Goal: Task Accomplishment & Management: Manage account settings

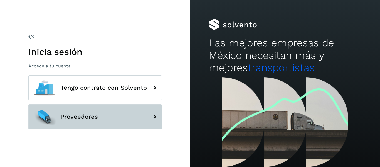
click at [96, 120] on span "Proveedores" at bounding box center [79, 116] width 38 height 7
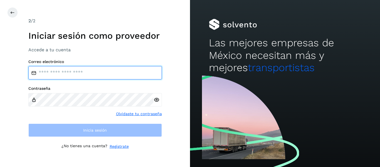
click at [71, 71] on input "email" at bounding box center [94, 72] width 133 height 13
type input "**********"
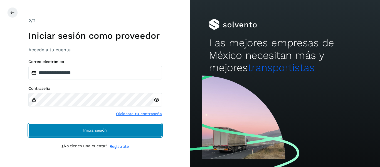
click at [78, 133] on button "Inicia sesión" at bounding box center [94, 129] width 133 height 13
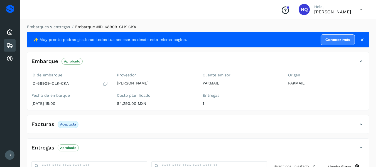
click at [8, 46] on icon at bounding box center [9, 45] width 7 height 7
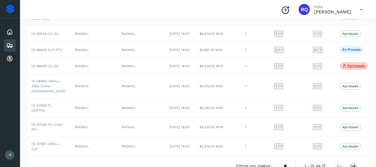
scroll to position [102, 0]
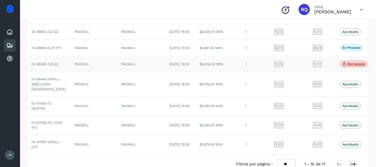
click at [165, 72] on td "[DATE] 18:00" at bounding box center [180, 64] width 30 height 16
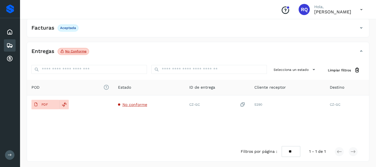
scroll to position [97, 0]
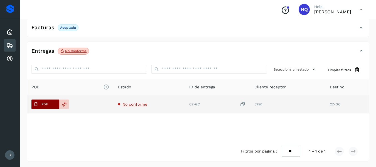
click at [41, 105] on p "PDF" at bounding box center [44, 104] width 6 height 4
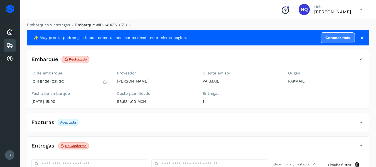
scroll to position [98, 0]
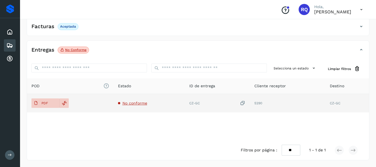
click at [142, 103] on span "No conforme" at bounding box center [134, 103] width 25 height 4
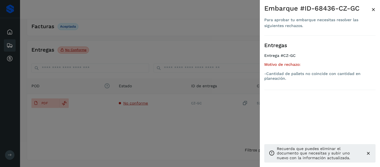
click at [373, 12] on span "×" at bounding box center [373, 10] width 4 height 8
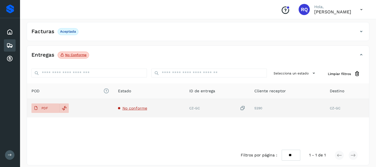
scroll to position [94, 0]
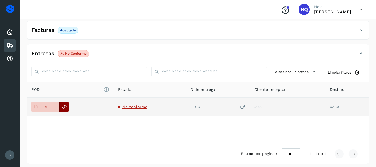
click at [65, 108] on icon at bounding box center [64, 106] width 5 height 5
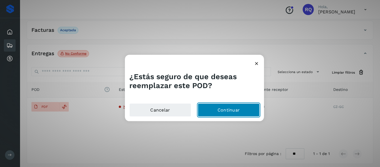
click at [218, 114] on button "Continuar" at bounding box center [229, 109] width 62 height 13
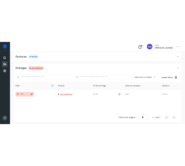
scroll to position [80, 0]
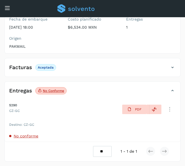
click at [130, 49] on div "ID de embarque ID-68436-CZ-GC Fecha de embarque [DATE] 18:00 Proveedor [PERSON_…" at bounding box center [93, 23] width 176 height 59
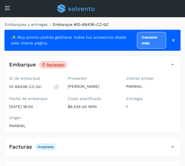
click at [9, 8] on icon at bounding box center [7, 8] width 6 height 6
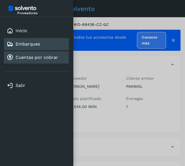
click at [45, 60] on div "Cuentas por cobrar" at bounding box center [32, 57] width 51 height 7
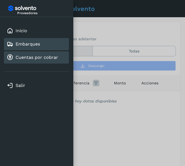
click at [29, 44] on link "Embarques" at bounding box center [28, 43] width 24 height 5
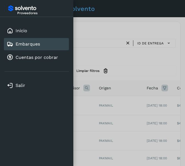
click at [108, 115] on div at bounding box center [92, 83] width 185 height 166
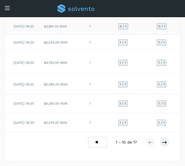
scroll to position [0, 162]
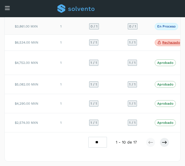
click at [150, 34] on td "En proceso La validación de [GEOGRAPHIC_DATA] para este embarque ha sido anulad…" at bounding box center [168, 27] width 37 height 16
click at [157, 28] on p "En proceso" at bounding box center [166, 26] width 18 height 4
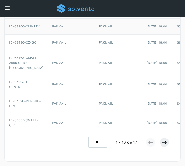
click at [48, 34] on td "PAKMAIL" at bounding box center [71, 27] width 47 height 16
click at [14, 28] on span "ID-68906-CLP-PTV" at bounding box center [24, 26] width 31 height 4
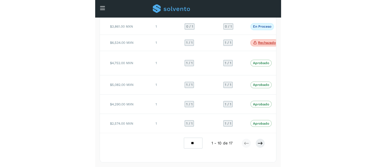
scroll to position [133, 0]
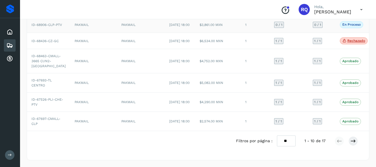
click at [70, 33] on td "PAKMAIL" at bounding box center [93, 25] width 47 height 16
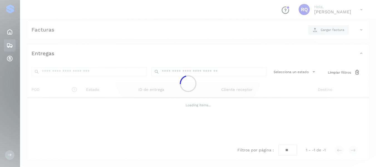
click at [64, 60] on div at bounding box center [188, 83] width 376 height 167
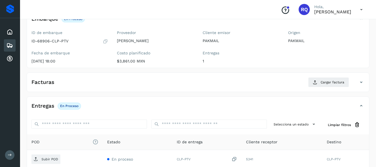
scroll to position [38, 0]
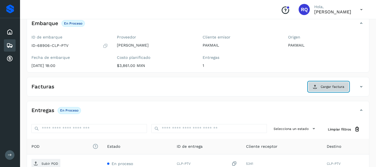
click at [316, 90] on button "Cargar factura" at bounding box center [328, 86] width 41 height 10
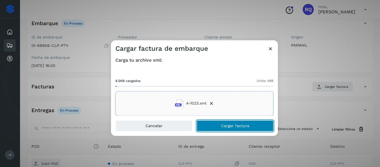
click at [233, 127] on span "Cargar factura" at bounding box center [235, 125] width 28 height 4
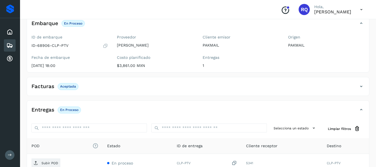
scroll to position [98, 0]
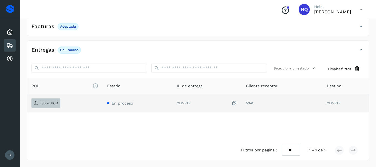
click at [48, 104] on p "Subir POD" at bounding box center [49, 103] width 17 height 4
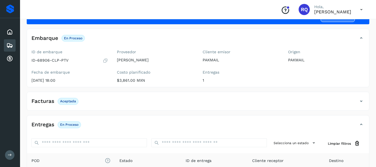
scroll to position [23, 0]
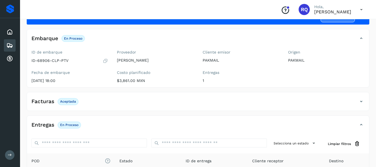
click at [9, 44] on icon at bounding box center [9, 45] width 7 height 7
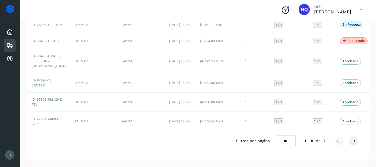
scroll to position [188, 0]
click at [355, 142] on icon at bounding box center [353, 141] width 6 height 6
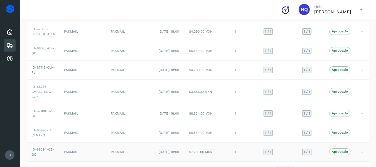
scroll to position [85, 0]
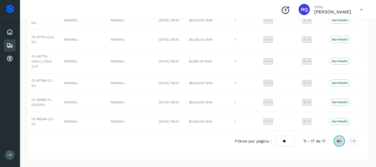
click at [337, 138] on button at bounding box center [338, 140] width 9 height 9
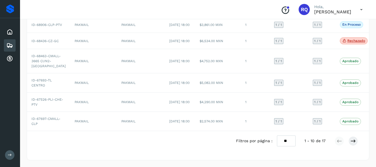
scroll to position [188, 0]
click at [353, 142] on icon at bounding box center [353, 141] width 6 height 6
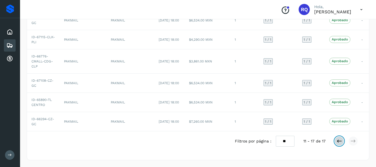
click at [340, 138] on icon at bounding box center [339, 141] width 6 height 6
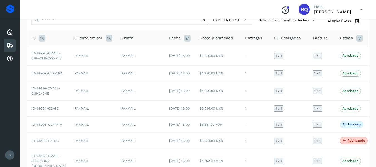
scroll to position [0, 0]
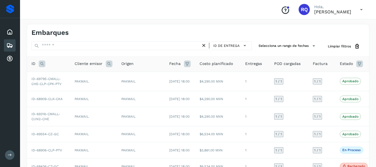
click at [7, 43] on icon at bounding box center [9, 45] width 7 height 7
